Goal: Transaction & Acquisition: Purchase product/service

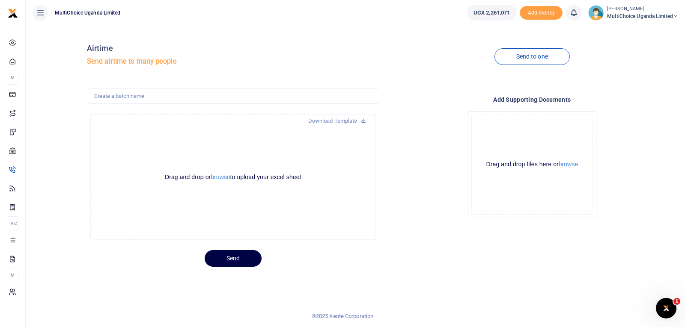
click at [671, 18] on span "MultiChoice Uganda Limited" at bounding box center [642, 16] width 71 height 8
click at [664, 32] on link "Switch accounts" at bounding box center [645, 31] width 68 height 12
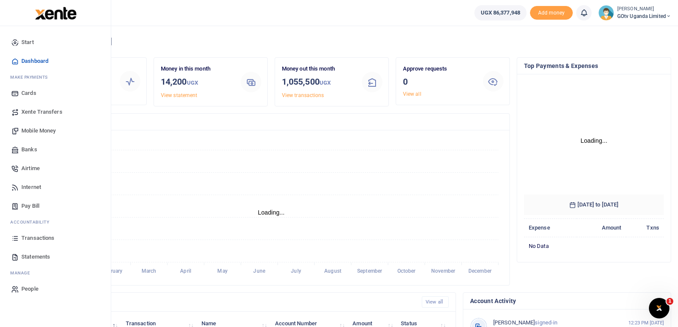
click at [25, 130] on span "Mobile Money" at bounding box center [38, 131] width 34 height 9
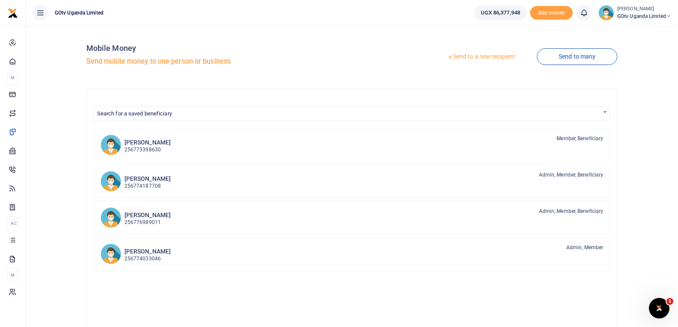
click at [501, 55] on link "Send to a new recipient" at bounding box center [481, 56] width 112 height 15
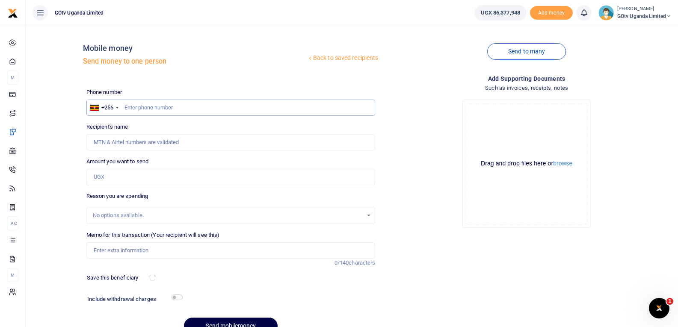
click at [149, 107] on input "text" at bounding box center [230, 108] width 289 height 16
type input "777536752"
type input "[PERSON_NAME] [PERSON_NAME]"
type input "777536752"
click at [134, 177] on input "Amount you want to send" at bounding box center [230, 177] width 289 height 16
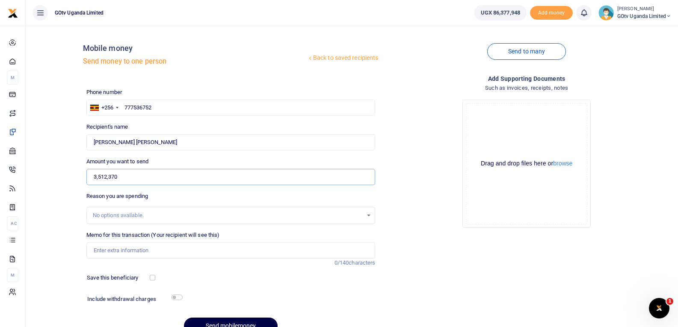
type input "3,512,370"
click at [123, 249] on input "Memo for this transaction (Your recipient will see this)" at bounding box center [230, 251] width 289 height 16
click at [191, 246] on input "Gotv Petty Cash" at bounding box center [230, 251] width 289 height 16
click at [99, 252] on input "Gotv Petty Cash" at bounding box center [230, 251] width 289 height 16
click at [100, 251] on input "Gotv Petty Cash" at bounding box center [230, 251] width 289 height 16
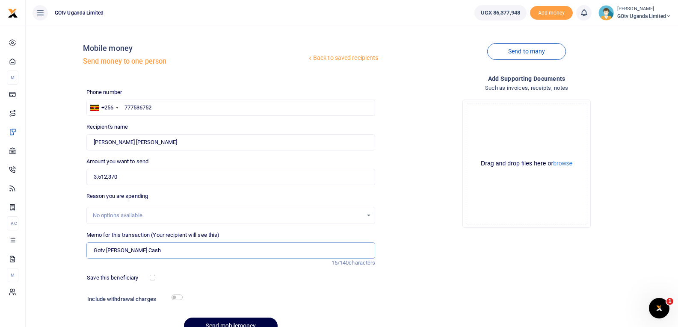
drag, startPoint x: 100, startPoint y: 251, endPoint x: 95, endPoint y: 249, distance: 5.8
click at [95, 249] on input "Gotv Petty Cash" at bounding box center [230, 251] width 289 height 16
type input "Gotv Petty Cash"
click at [570, 160] on button "browse" at bounding box center [562, 163] width 19 height 6
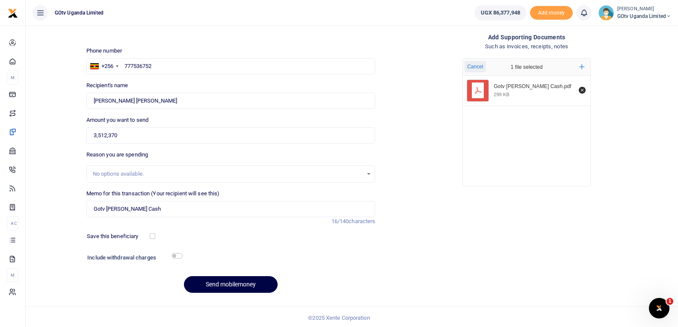
scroll to position [43, 0]
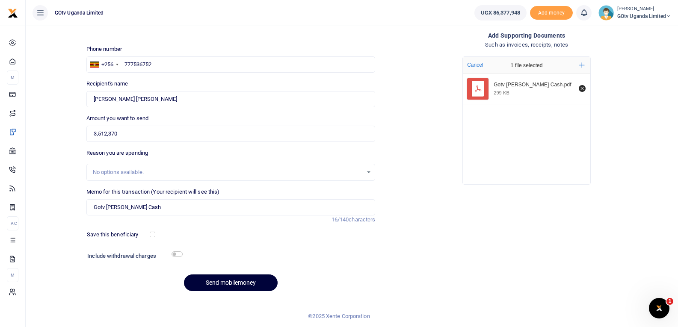
click at [226, 279] on button "Send mobilemoney" at bounding box center [231, 283] width 94 height 17
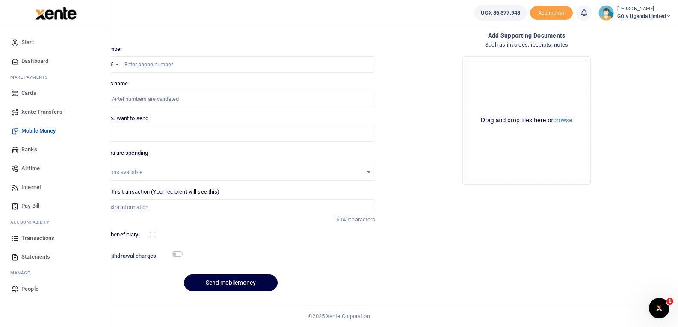
click at [40, 234] on span "Transactions" at bounding box center [37, 238] width 33 height 9
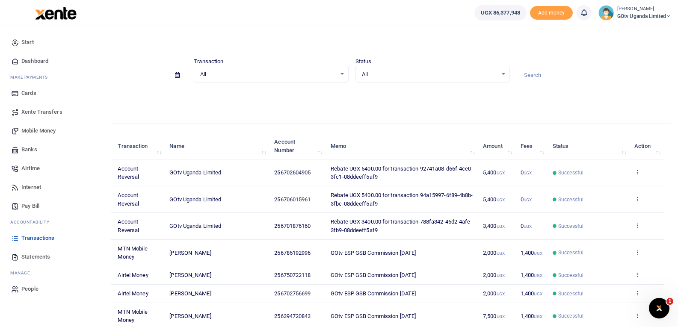
click at [18, 240] on icon at bounding box center [15, 238] width 8 height 8
click at [27, 238] on span "Transactions" at bounding box center [37, 238] width 33 height 9
click at [30, 243] on link "Transactions" at bounding box center [55, 238] width 97 height 19
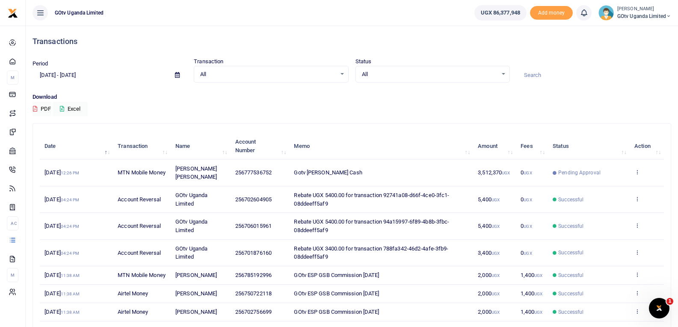
click at [668, 16] on icon at bounding box center [668, 16] width 5 height 6
click at [639, 175] on icon at bounding box center [637, 172] width 6 height 6
click at [596, 190] on link "View details" at bounding box center [606, 187] width 68 height 12
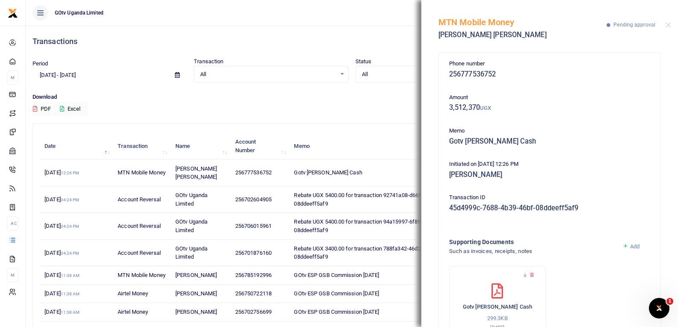
scroll to position [35, 0]
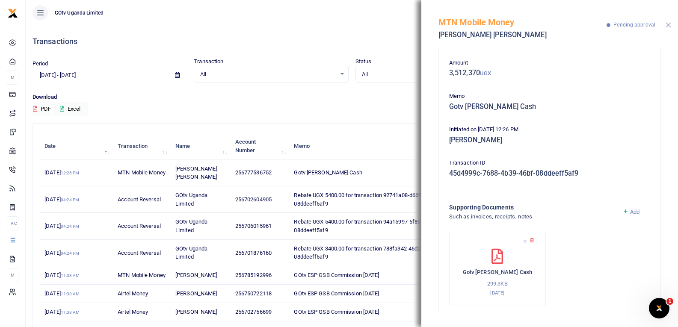
click at [668, 24] on button "Close" at bounding box center [669, 25] width 6 height 6
